Goal: Information Seeking & Learning: Learn about a topic

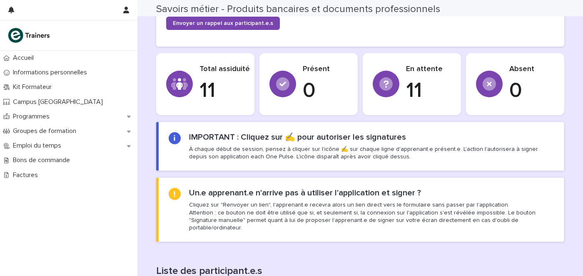
click at [197, 128] on section "IMPORTANT : Cliquez sur ✍️ pour autoriser les signatures À chaque début de sess…" at bounding box center [360, 146] width 408 height 49
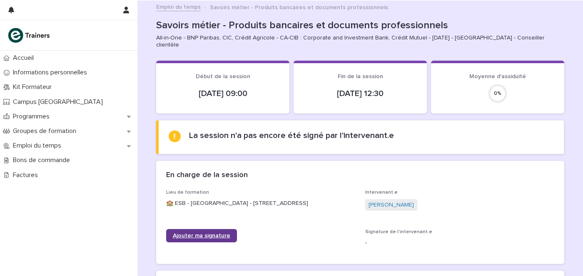
click at [198, 236] on span "Ajouter ma signature" at bounding box center [201, 236] width 57 height 6
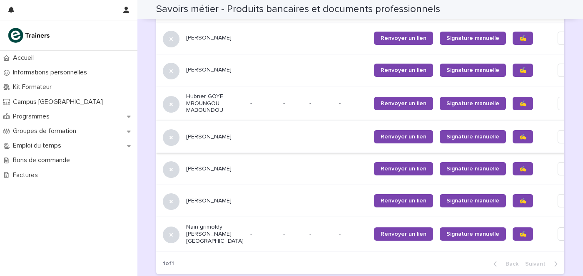
scroll to position [728, 0]
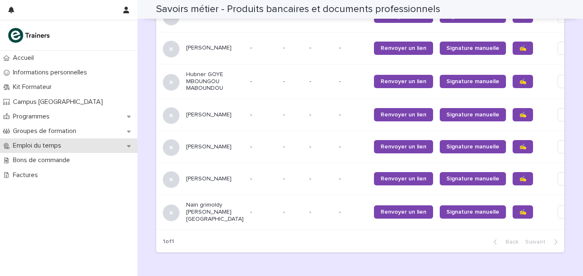
click at [55, 149] on p "Emploi du temps" at bounding box center [39, 146] width 58 height 8
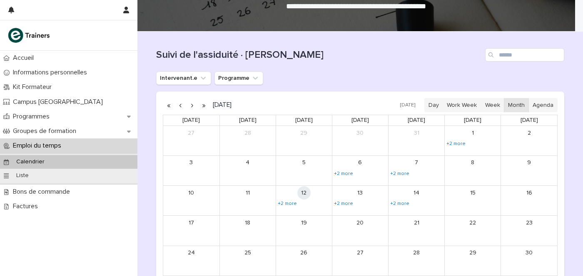
scroll to position [104, 0]
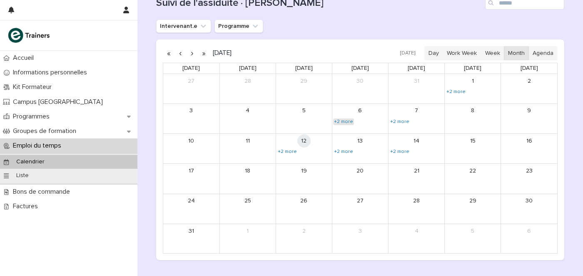
click at [347, 119] on link "+2 more" at bounding box center [343, 122] width 21 height 7
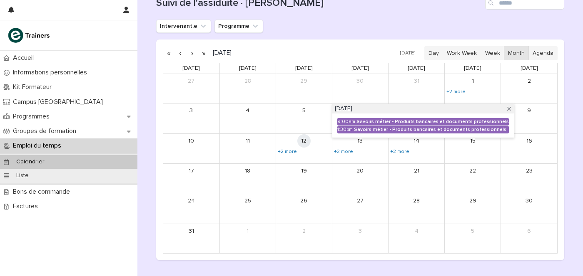
click at [347, 119] on div "9:00am" at bounding box center [346, 122] width 18 height 6
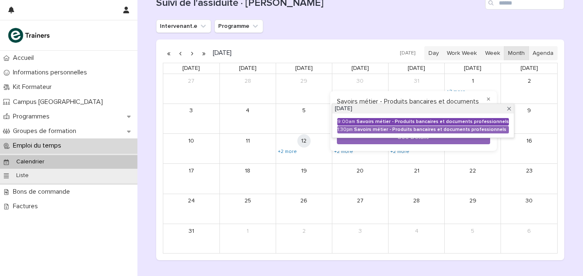
click at [341, 119] on div "9:00am" at bounding box center [346, 122] width 18 height 6
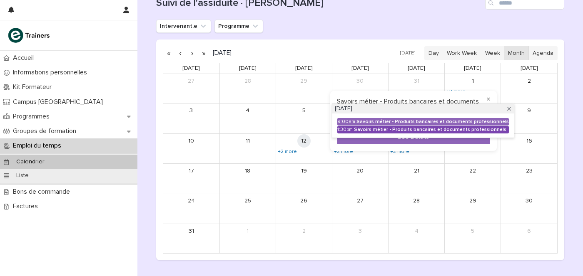
click at [356, 128] on div "Savoirs métier - Produits bancaires et documents professionnels" at bounding box center [431, 130] width 155 height 6
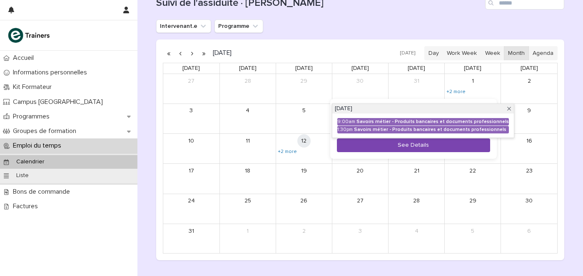
click at [376, 149] on button "See Details" at bounding box center [413, 146] width 153 height 14
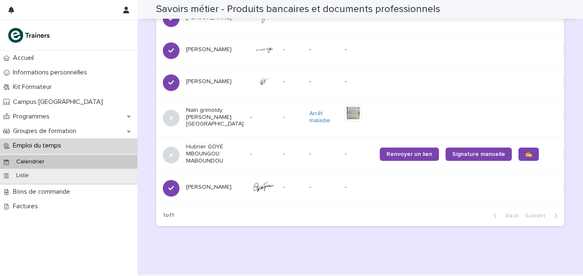
scroll to position [780, 0]
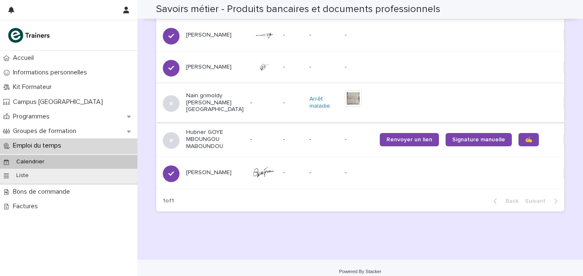
click at [345, 92] on img at bounding box center [353, 98] width 17 height 17
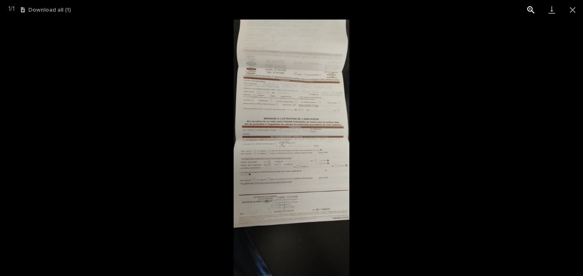
click at [529, 6] on button "View actual size" at bounding box center [530, 10] width 21 height 20
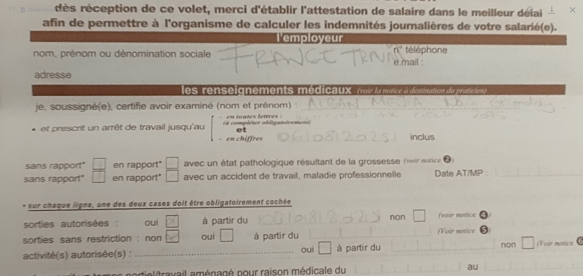
click at [423, 134] on img at bounding box center [291, 148] width 611 height 1358
click at [572, 7] on button "Close gallery" at bounding box center [572, 10] width 21 height 20
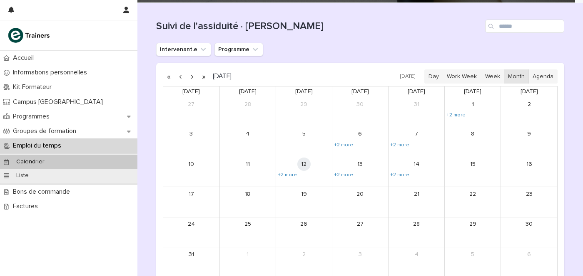
scroll to position [104, 0]
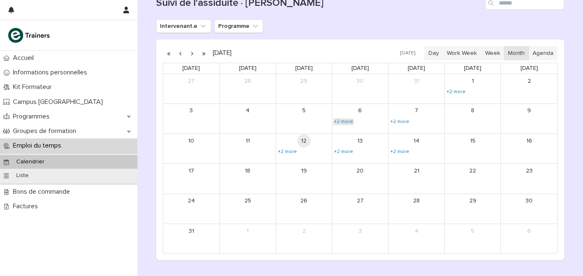
click at [345, 120] on link "+2 more" at bounding box center [343, 122] width 21 height 7
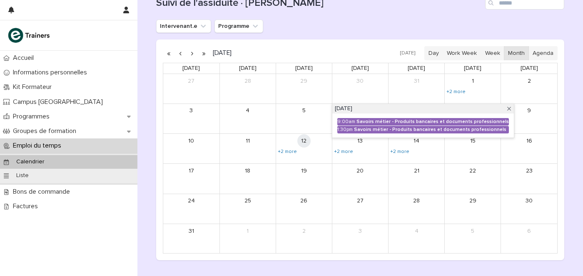
click at [345, 120] on div "9:00am" at bounding box center [346, 122] width 18 height 6
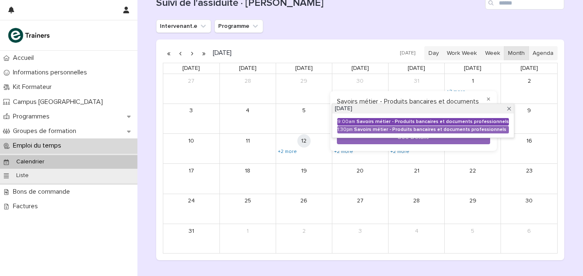
click at [344, 120] on div "9:00am" at bounding box center [346, 122] width 18 height 6
click at [343, 120] on div "9:00am" at bounding box center [346, 122] width 18 height 6
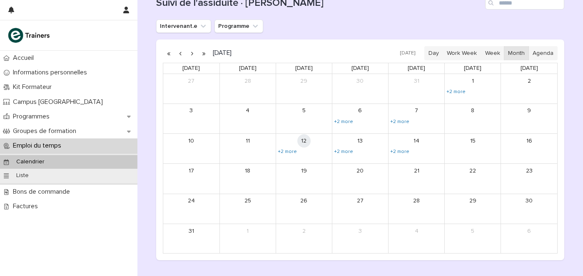
scroll to position [104, 0]
click at [177, 53] on button "button" at bounding box center [180, 52] width 12 height 13
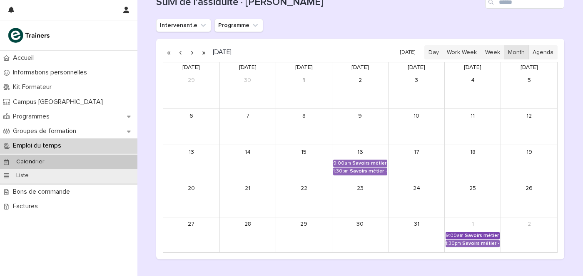
click at [464, 233] on div "Savoirs métier - Produits bancaires et documents professionnels" at bounding box center [481, 236] width 35 height 6
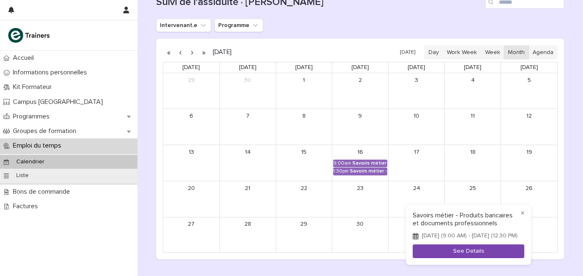
click at [468, 250] on button "See Details" at bounding box center [468, 252] width 112 height 14
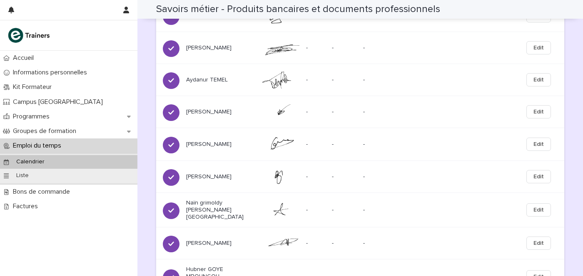
scroll to position [663, 0]
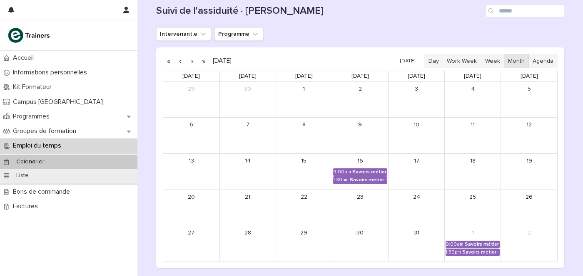
scroll to position [104, 0]
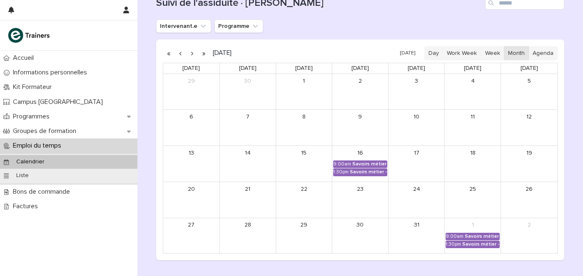
click at [174, 52] on button "button" at bounding box center [180, 53] width 12 height 13
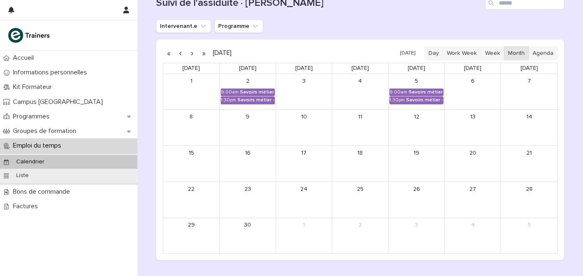
click at [189, 53] on button "button" at bounding box center [192, 53] width 12 height 13
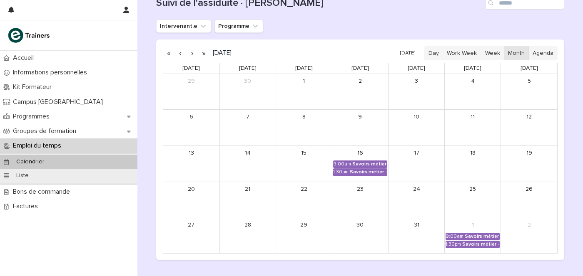
click at [189, 53] on button "button" at bounding box center [192, 53] width 12 height 13
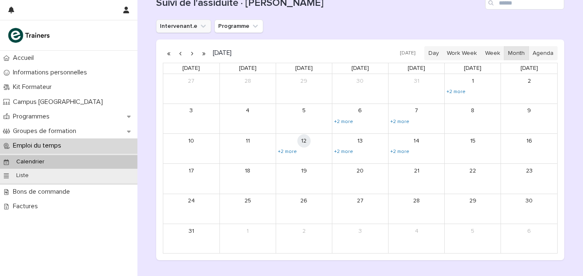
click at [184, 22] on button "Intervenant.e" at bounding box center [183, 26] width 55 height 13
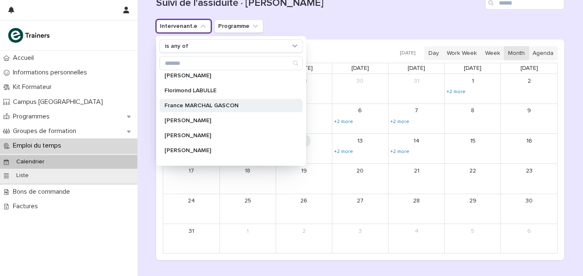
scroll to position [260, 0]
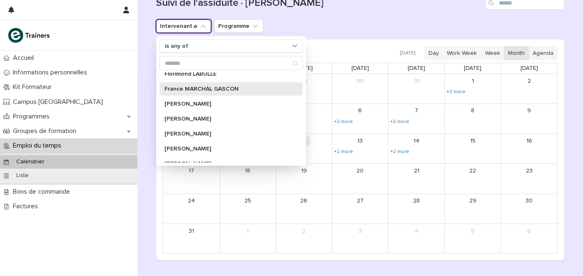
click at [217, 86] on p "France MARCHAL GASCON" at bounding box center [226, 89] width 125 height 6
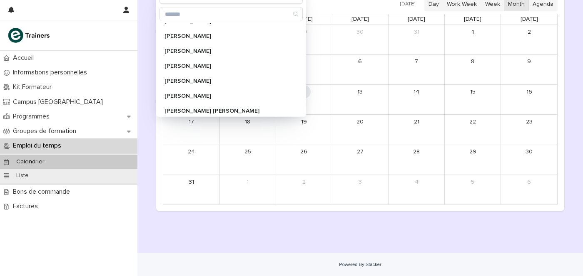
scroll to position [501, 0]
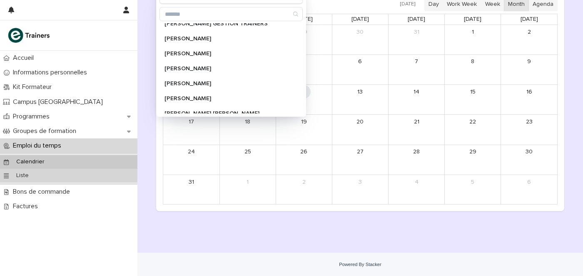
click at [55, 179] on div "Liste" at bounding box center [68, 176] width 137 height 14
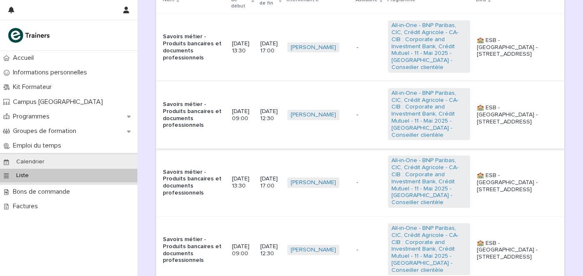
scroll to position [208, 0]
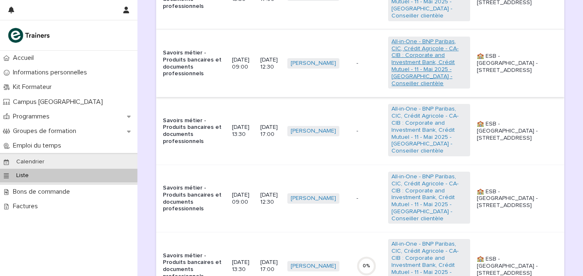
click at [462, 53] on link "All-in-One - BNP Paribas, CIC, Crédit Agricole - CA-CIB : Corporate and Investm…" at bounding box center [428, 62] width 75 height 49
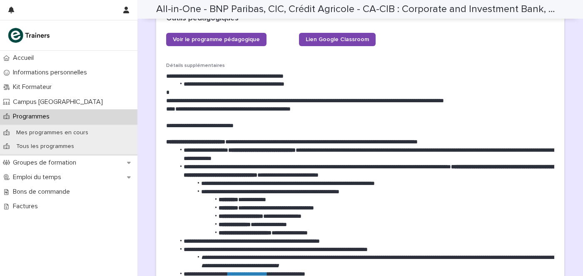
scroll to position [312, 0]
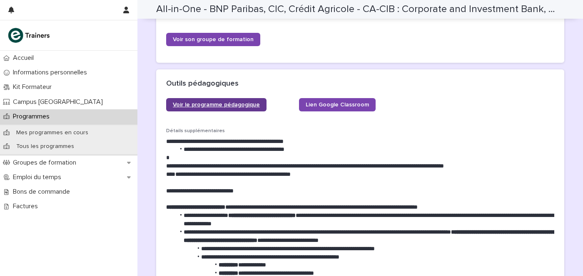
click at [181, 102] on span "Voir le programme pédagogique" at bounding box center [216, 105] width 87 height 6
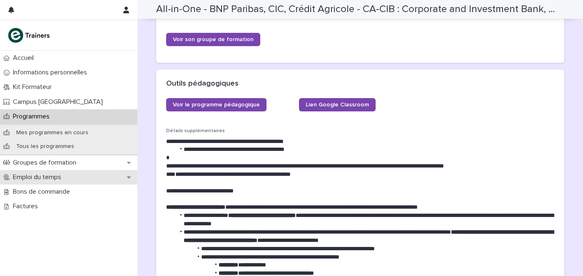
click at [38, 174] on p "Emploi du temps" at bounding box center [39, 178] width 58 height 8
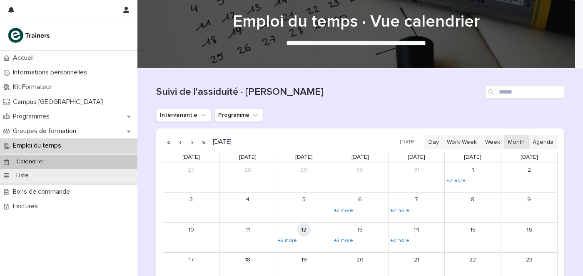
scroll to position [52, 0]
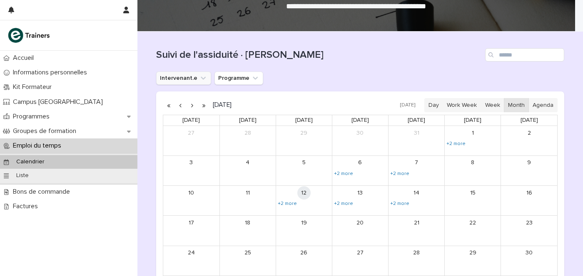
click at [177, 78] on button "Intervenant.e" at bounding box center [183, 78] width 55 height 13
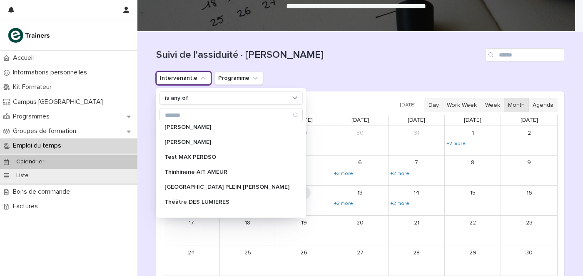
scroll to position [657, 0]
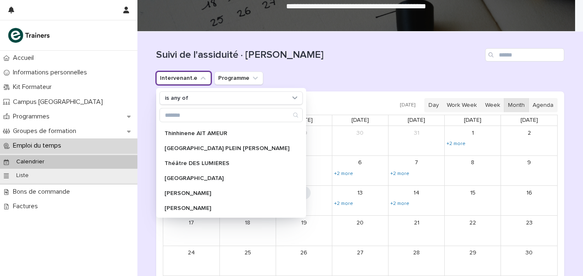
click at [288, 67] on div "Suivi de l'assiduité · Vue Calendrier" at bounding box center [360, 52] width 408 height 40
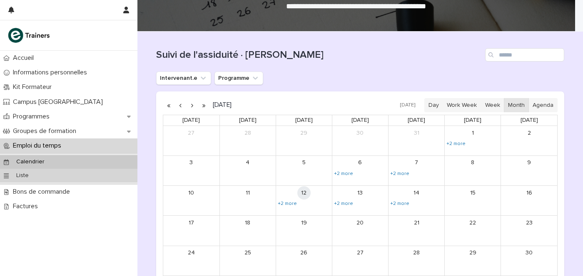
click at [70, 175] on div "Liste" at bounding box center [68, 176] width 137 height 14
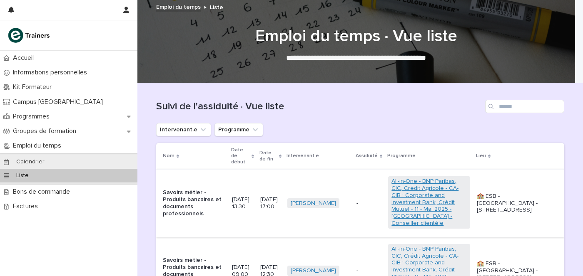
click at [431, 178] on link "All-in-One - BNP Paribas, CIC, Crédit Agricole - CA-CIB : Corporate and Investm…" at bounding box center [428, 202] width 75 height 49
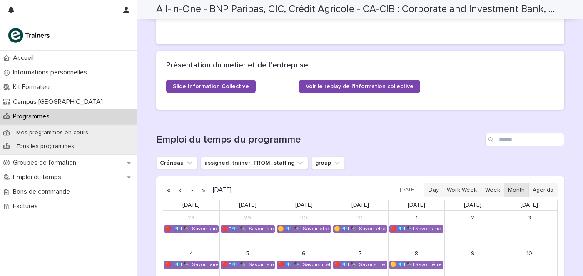
scroll to position [780, 0]
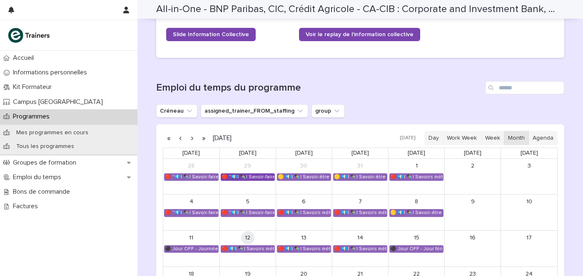
click at [253, 174] on div "🔴 "💶| ✒️| Savoir-faire métier ESB - Banques, Conformité et Finance"" at bounding box center [247, 177] width 53 height 7
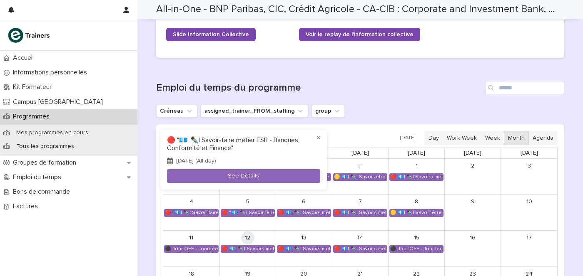
click at [377, 86] on div at bounding box center [291, 138] width 583 height 276
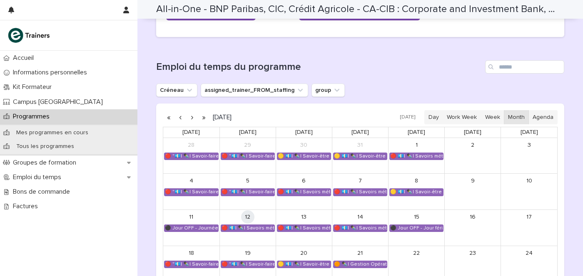
scroll to position [832, 0]
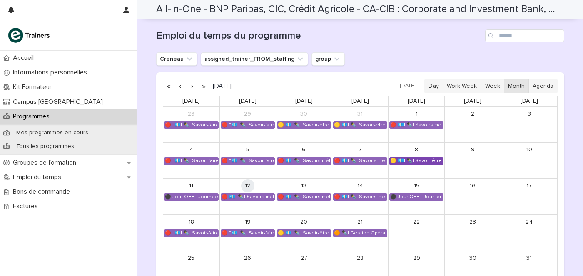
click at [406, 158] on div "🟡 💶| ✒️| Savoir-être métier - Gestion du stress et des imprévus en milieu banca…" at bounding box center [415, 161] width 53 height 7
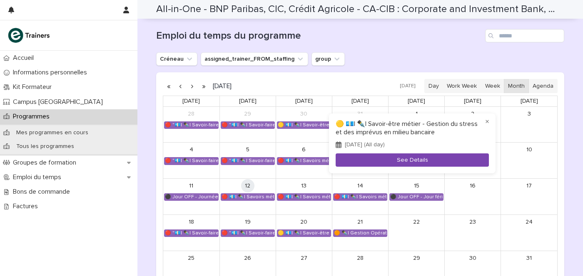
click at [398, 157] on button "See Details" at bounding box center [411, 161] width 153 height 14
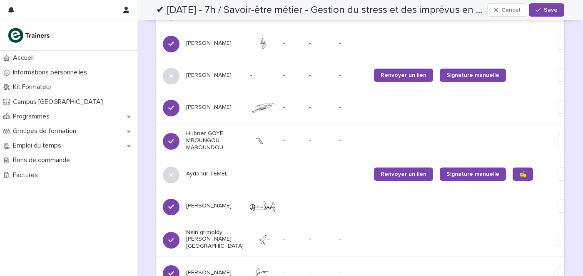
scroll to position [404, 0]
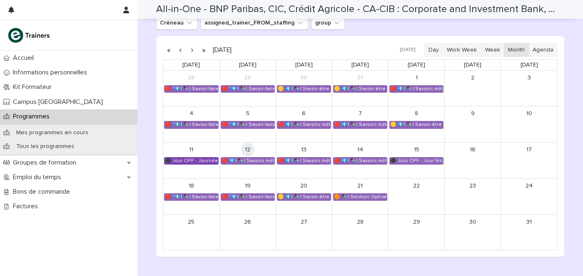
scroll to position [852, 0]
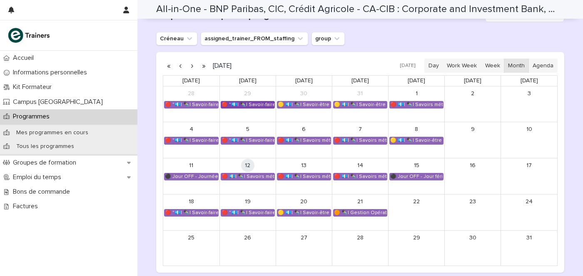
click at [257, 102] on div "🔴 "💶| ✒️| Savoir-faire métier ESB - Banques, Conformité et Finance"" at bounding box center [247, 105] width 53 height 7
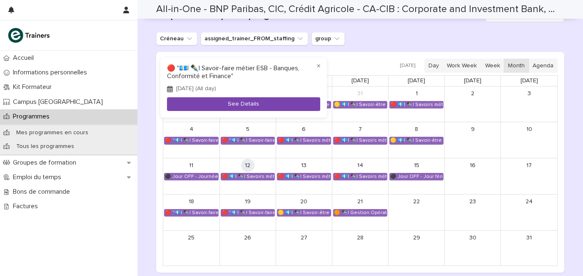
click at [263, 98] on button "See Details" at bounding box center [243, 104] width 153 height 14
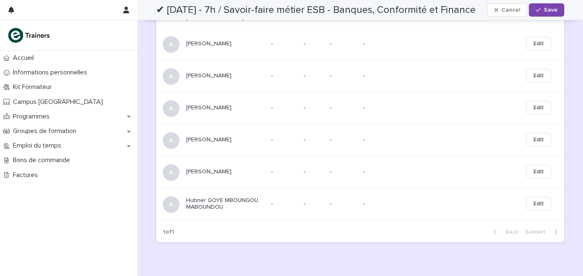
scroll to position [1018, 0]
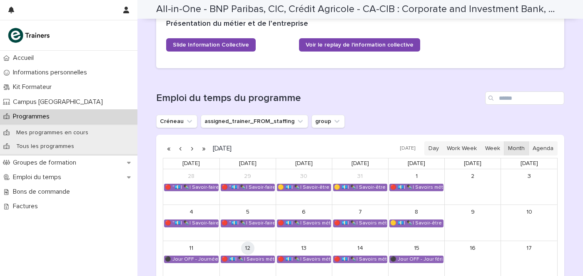
scroll to position [786, 0]
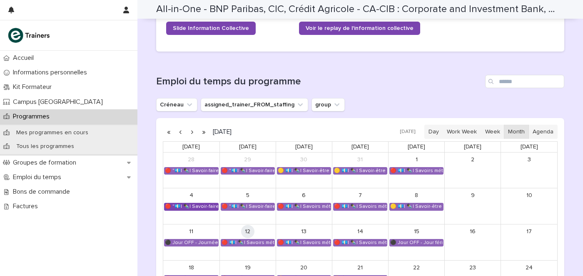
click at [204, 203] on div "🔴 "💶| ✒️| Savoir-faire métier ESB - Banques, Conformité et Finance"" at bounding box center [191, 206] width 54 height 7
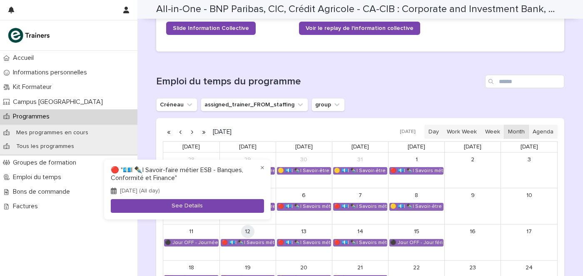
click at [205, 201] on button "See Details" at bounding box center [187, 206] width 153 height 14
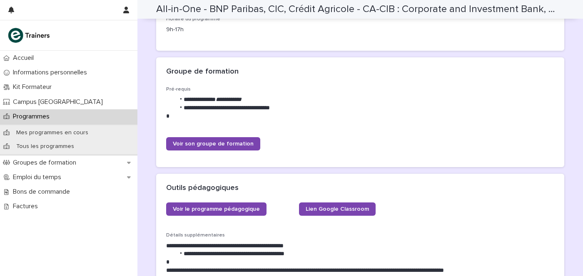
scroll to position [260, 0]
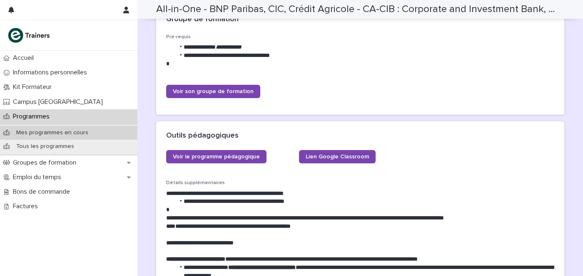
click at [89, 129] on p "Mes programmes en cours" at bounding box center [52, 132] width 85 height 7
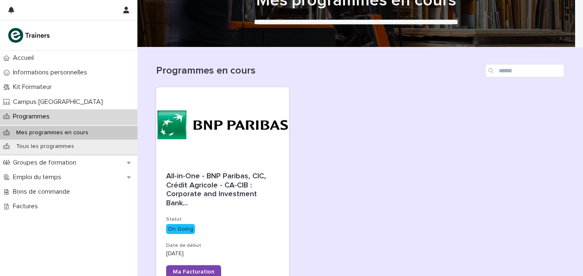
scroll to position [52, 0]
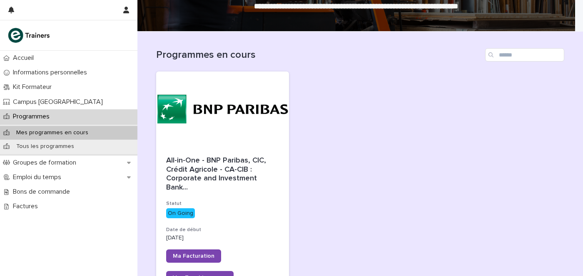
click at [38, 130] on p "Mes programmes en cours" at bounding box center [52, 132] width 85 height 7
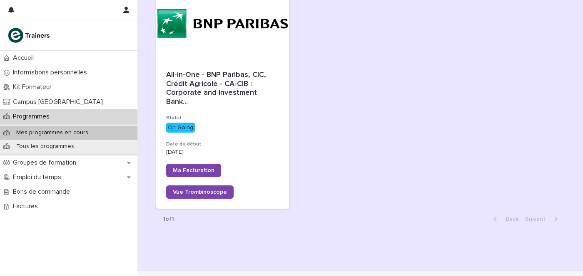
scroll to position [147, 0]
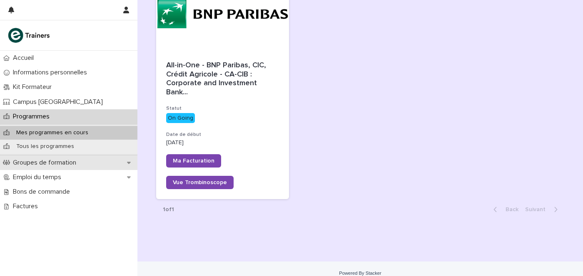
click at [89, 168] on div "Groupes de formation" at bounding box center [68, 163] width 137 height 15
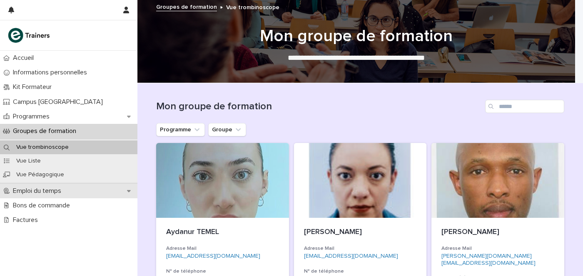
click at [75, 188] on div "Emploi du temps" at bounding box center [68, 191] width 137 height 15
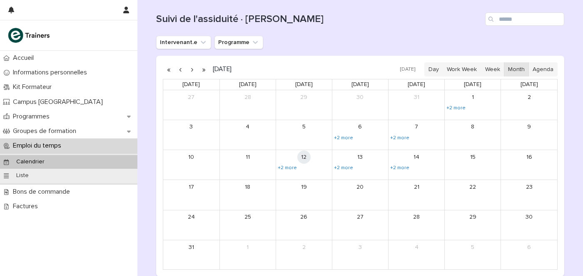
scroll to position [104, 0]
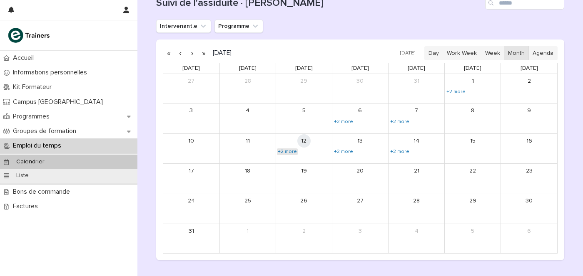
click at [278, 154] on link "+2 more" at bounding box center [287, 152] width 21 height 7
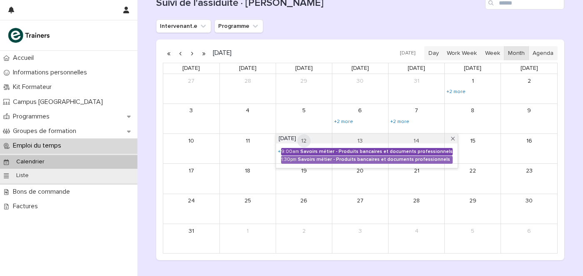
click at [300, 149] on div "Savoirs métier - Produits bancaires et documents professionnels" at bounding box center [376, 152] width 152 height 6
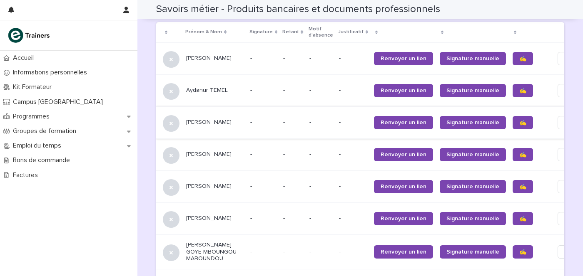
scroll to position [572, 0]
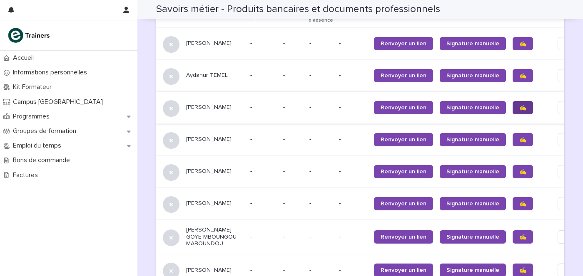
click at [519, 105] on span "✍️" at bounding box center [522, 108] width 7 height 6
click at [519, 137] on span "✍️" at bounding box center [522, 140] width 7 height 6
click at [512, 165] on link "✍️" at bounding box center [522, 171] width 20 height 13
click at [519, 201] on span "✍️" at bounding box center [522, 204] width 7 height 6
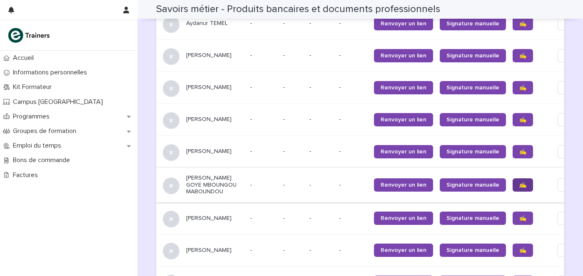
click at [512, 183] on link "✍️" at bounding box center [522, 184] width 20 height 13
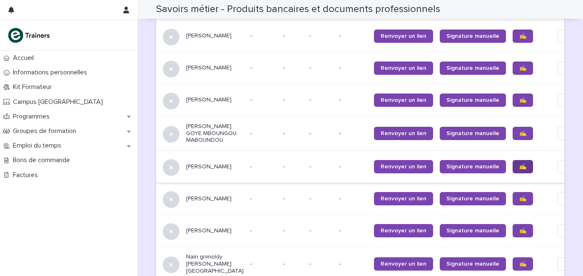
click at [519, 164] on span "✍️" at bounding box center [522, 167] width 7 height 6
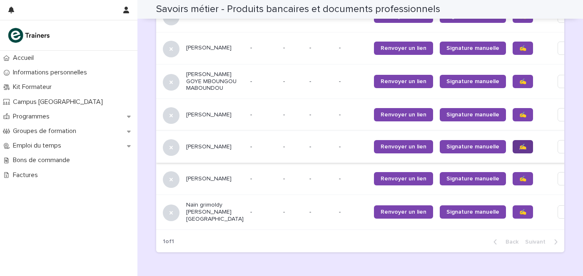
click at [512, 144] on link "✍️" at bounding box center [522, 146] width 20 height 13
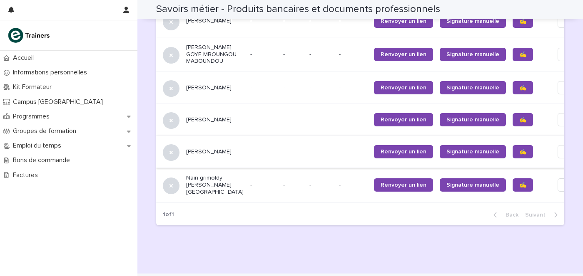
scroll to position [766, 0]
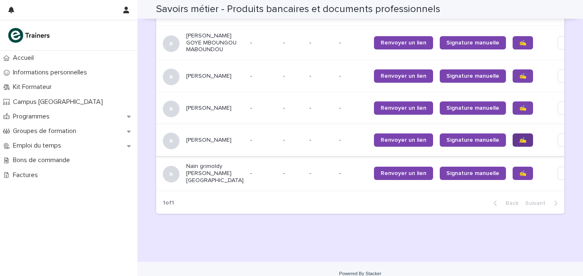
click at [519, 137] on span "✍️" at bounding box center [522, 140] width 7 height 6
click at [519, 171] on span "✍️" at bounding box center [522, 174] width 7 height 6
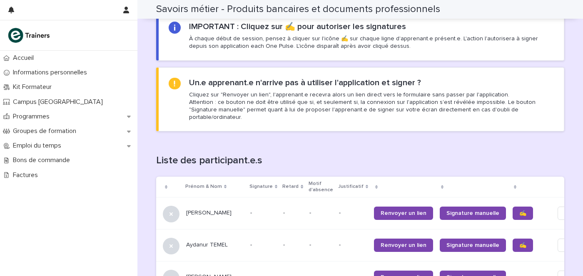
scroll to position [454, 0]
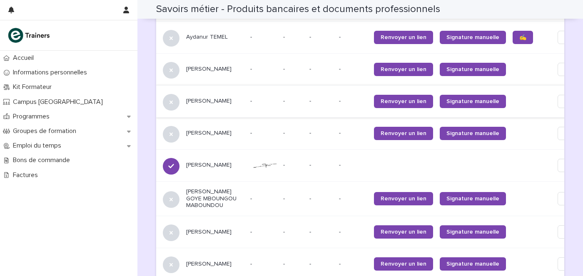
scroll to position [558, 0]
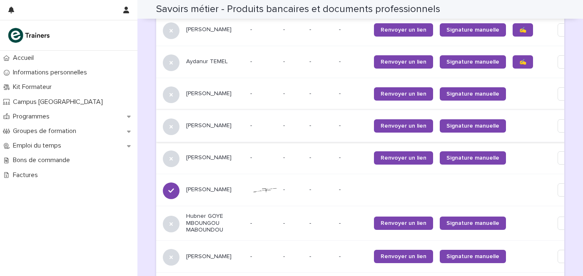
scroll to position [557, 0]
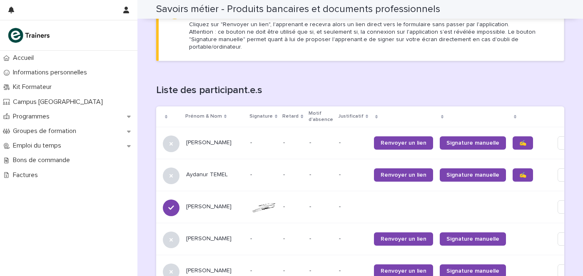
scroll to position [416, 0]
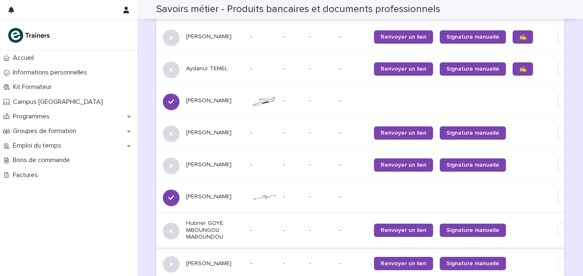
scroll to position [520, 0]
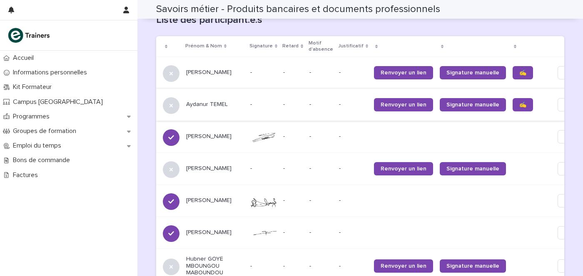
scroll to position [560, 0]
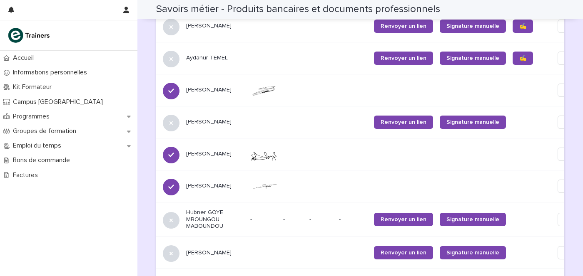
scroll to position [588, 0]
